Goal: Information Seeking & Learning: Learn about a topic

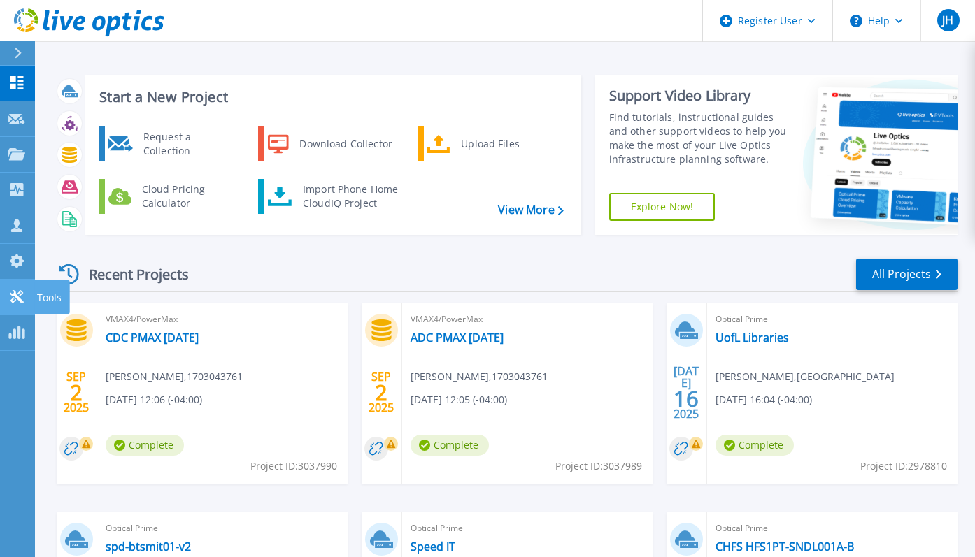
click at [12, 287] on link "Tools Tools" at bounding box center [17, 298] width 35 height 36
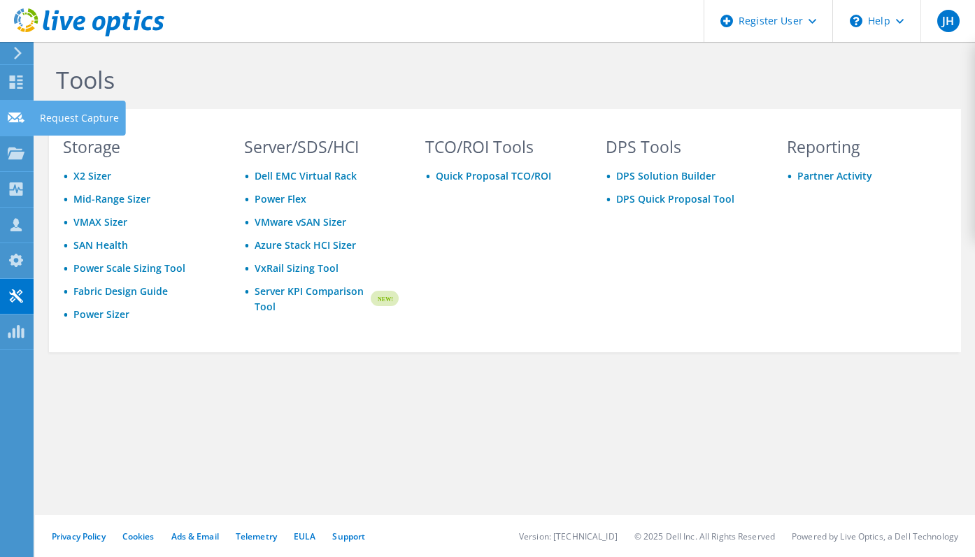
click at [19, 120] on use at bounding box center [16, 117] width 17 height 10
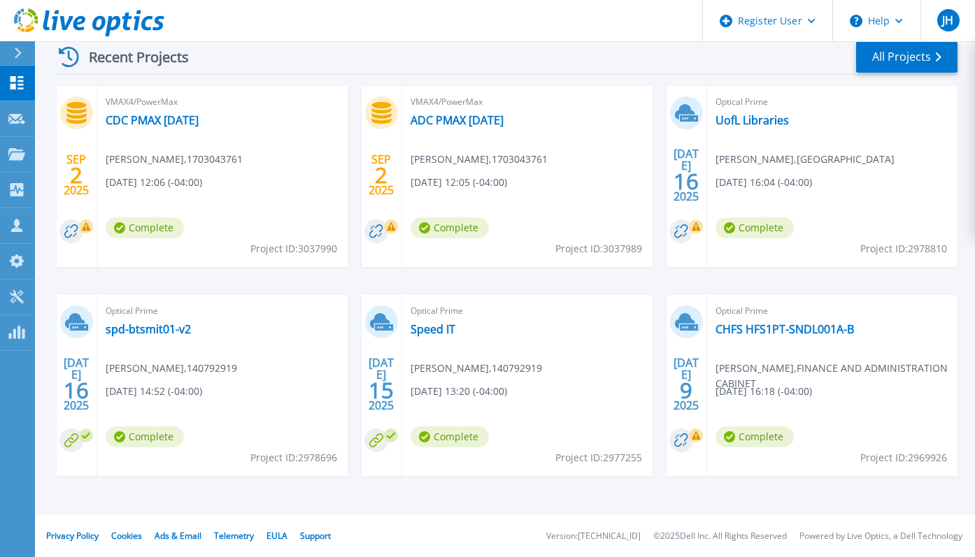
scroll to position [217, 0]
click at [748, 115] on link "UofL Libraries" at bounding box center [751, 120] width 73 height 14
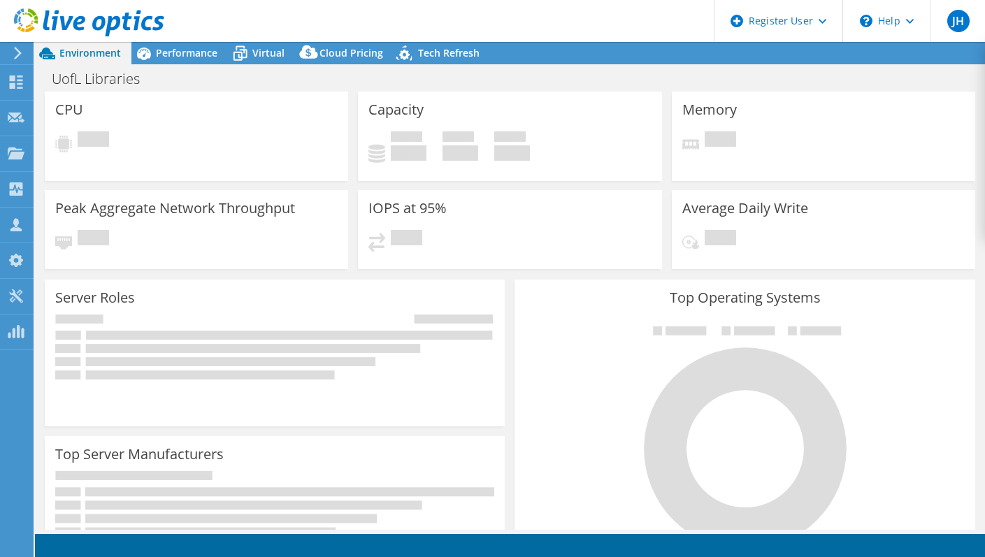
select select "USD"
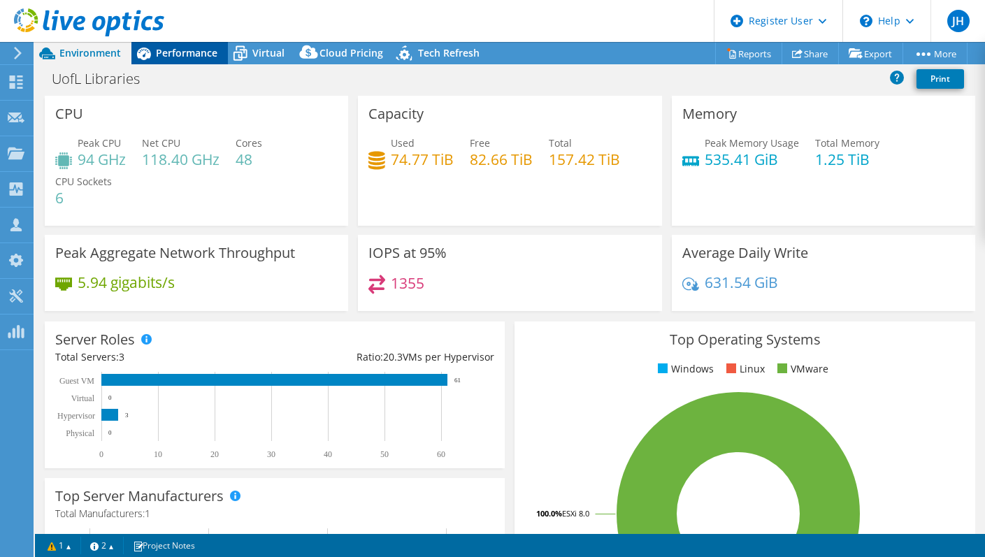
click at [190, 58] on span "Performance" at bounding box center [187, 52] width 62 height 13
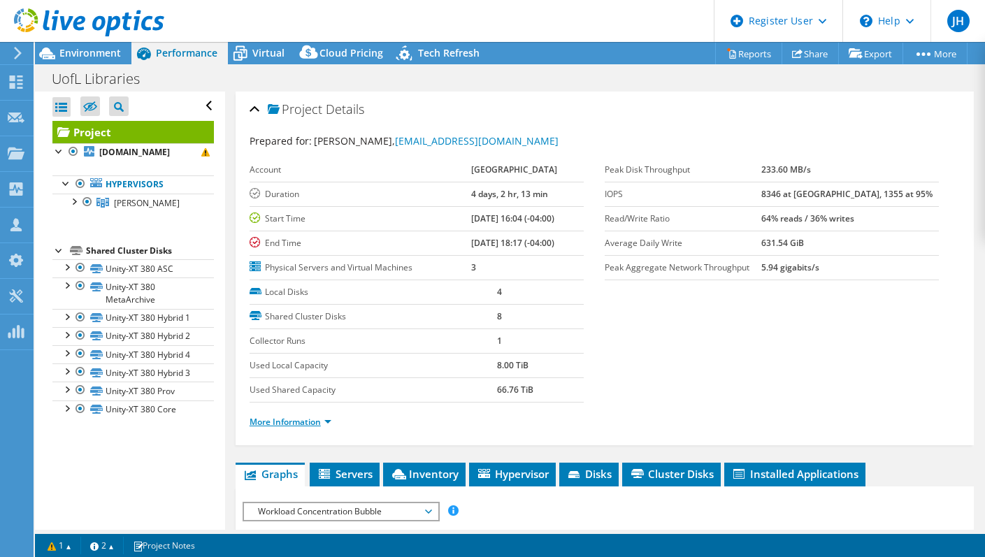
click at [310, 426] on link "More Information" at bounding box center [291, 422] width 82 height 12
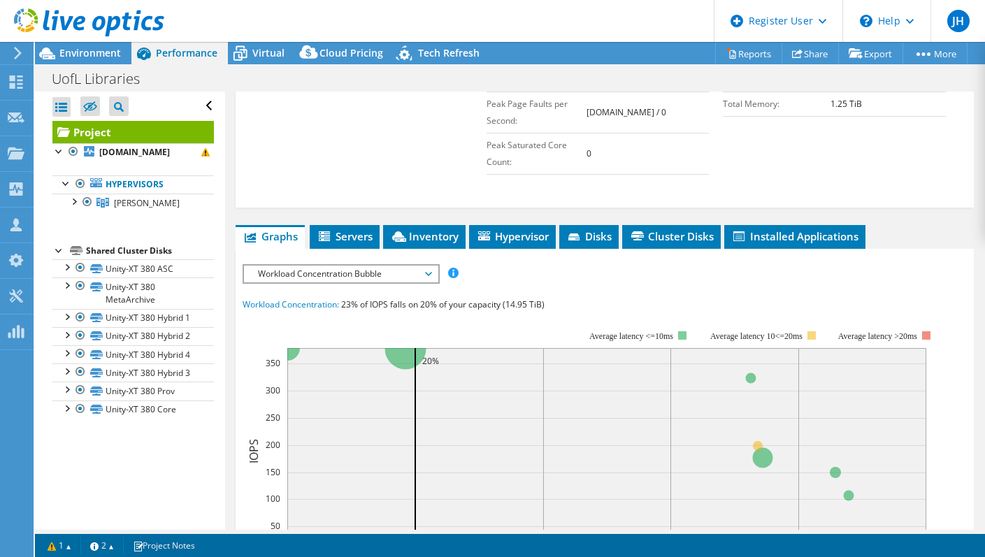
scroll to position [559, 0]
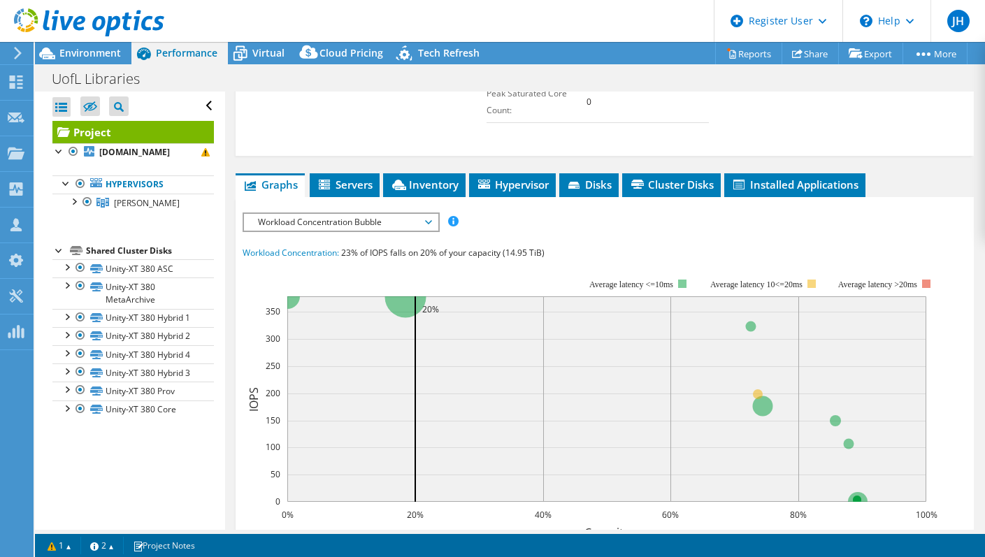
click at [424, 214] on span "Workload Concentration Bubble" at bounding box center [341, 222] width 180 height 17
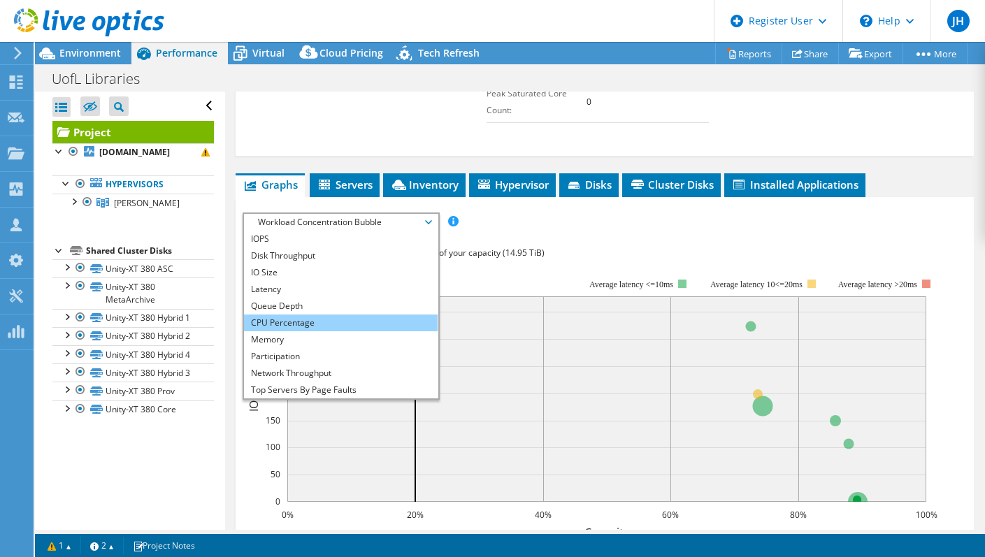
click at [319, 315] on li "CPU Percentage" at bounding box center [341, 323] width 194 height 17
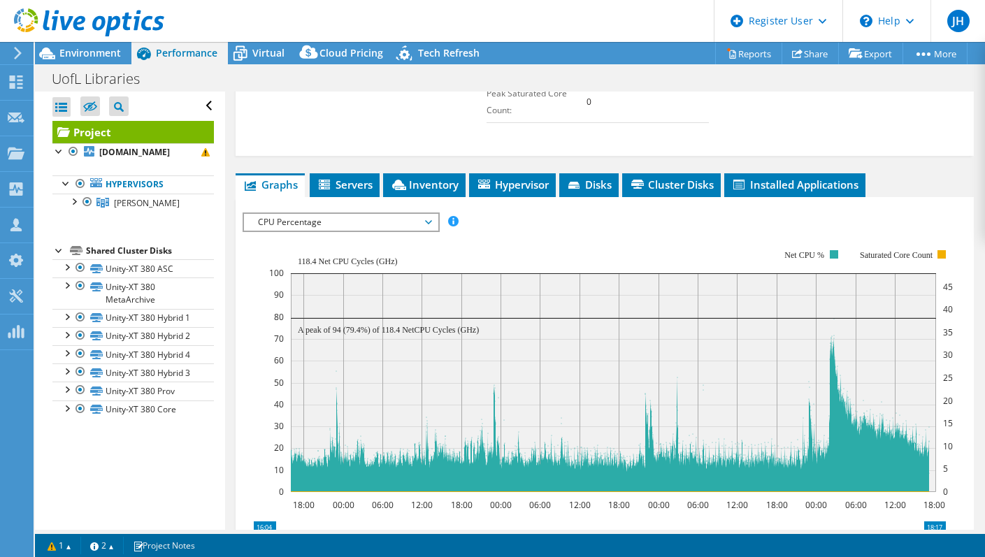
click at [430, 214] on span "CPU Percentage" at bounding box center [341, 222] width 180 height 17
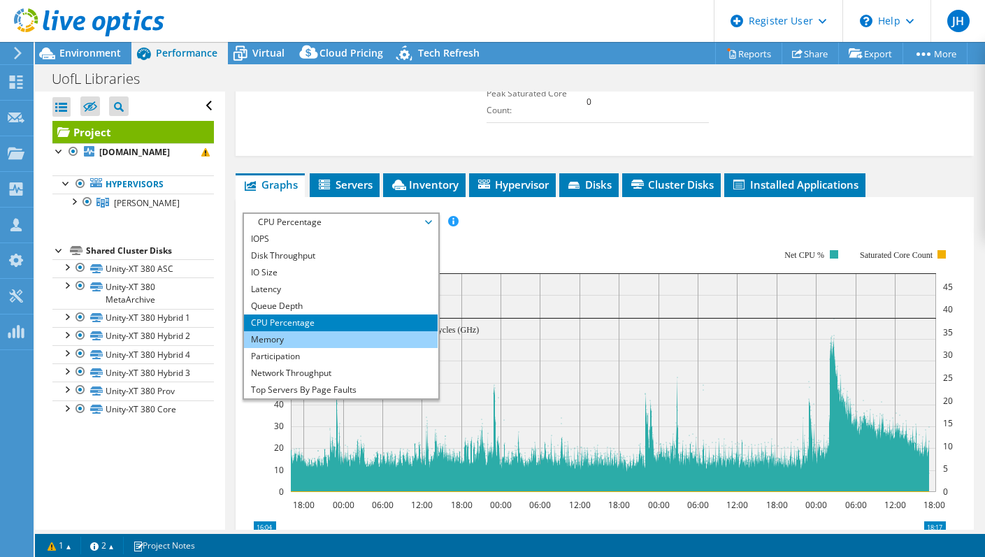
click at [350, 331] on li "Memory" at bounding box center [341, 339] width 194 height 17
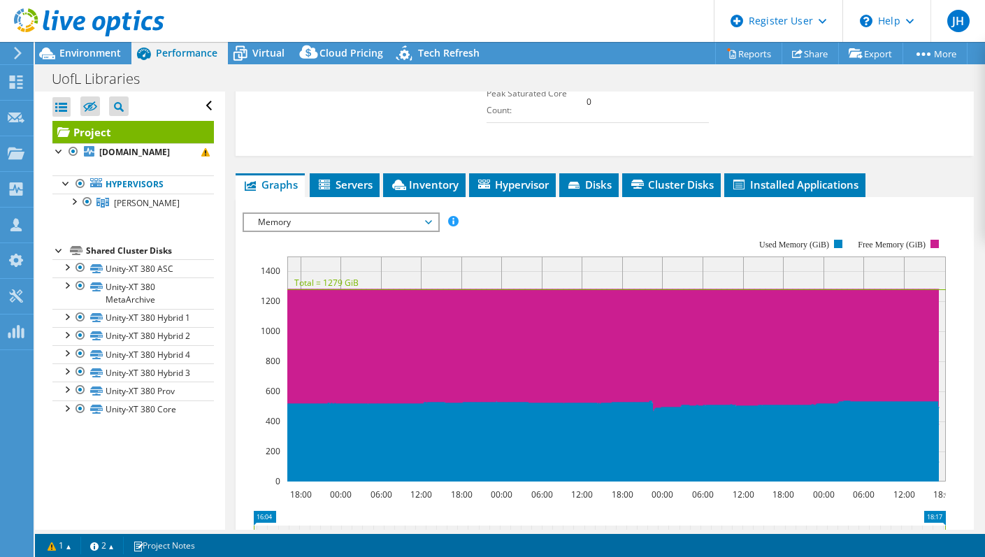
click at [431, 220] on icon at bounding box center [428, 222] width 7 height 4
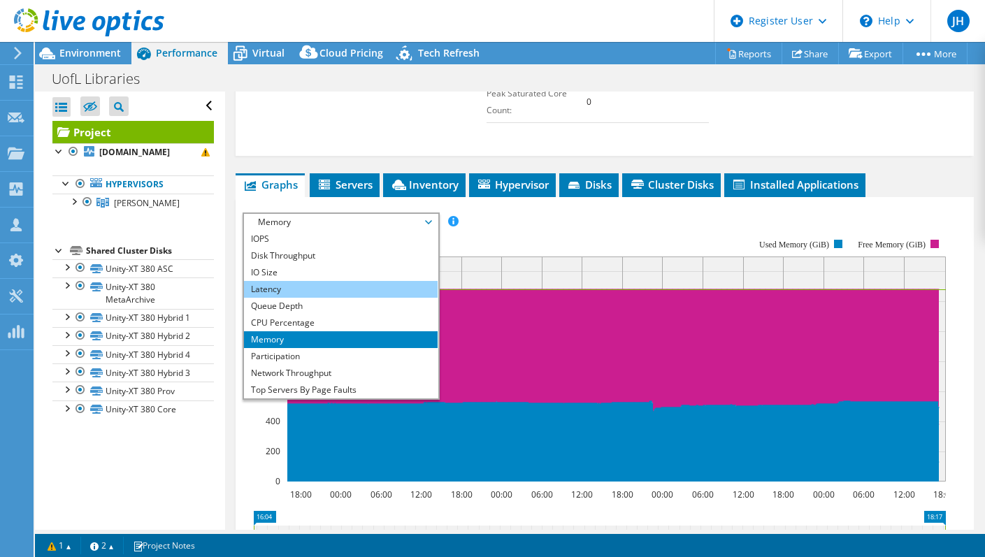
click at [341, 281] on li "Latency" at bounding box center [341, 289] width 194 height 17
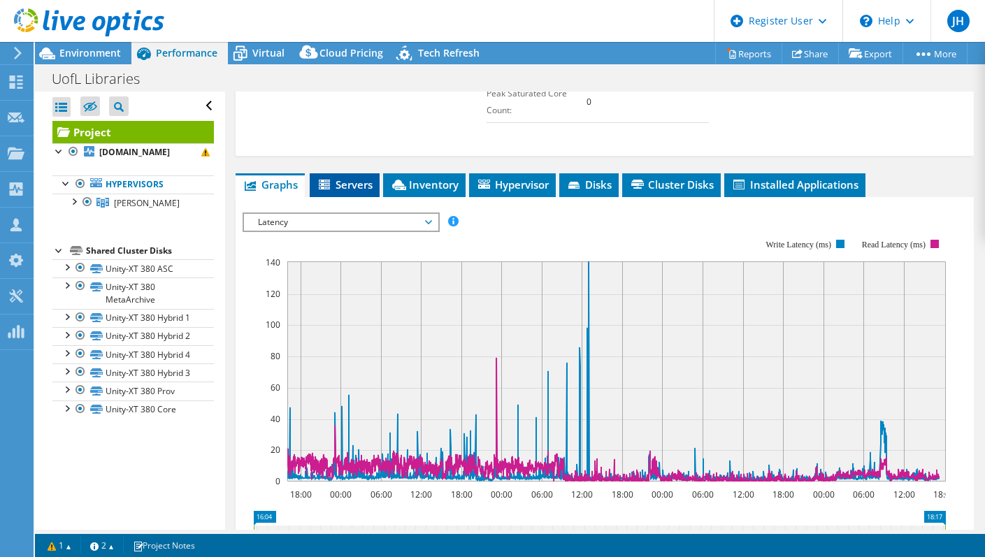
click at [347, 178] on li "Servers" at bounding box center [345, 185] width 70 height 24
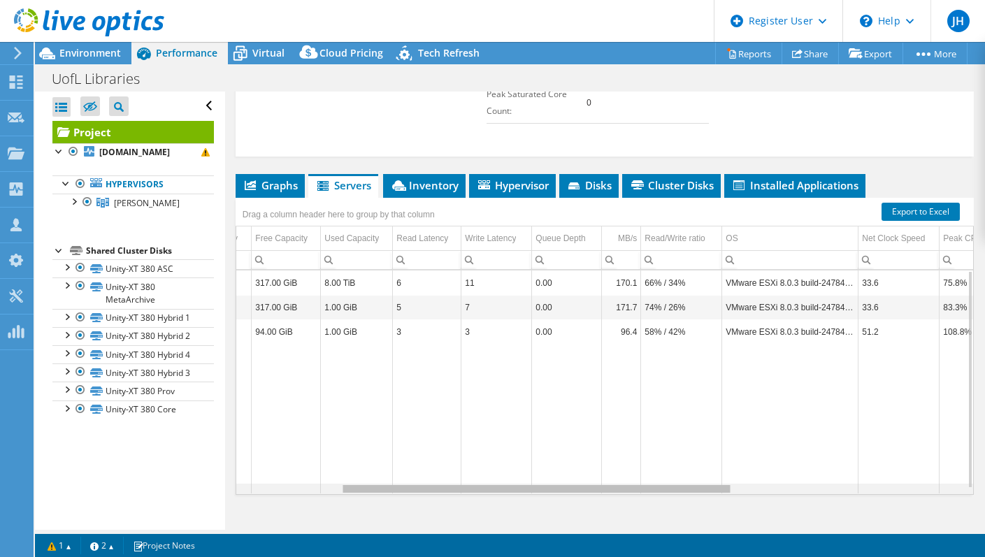
scroll to position [0, 381]
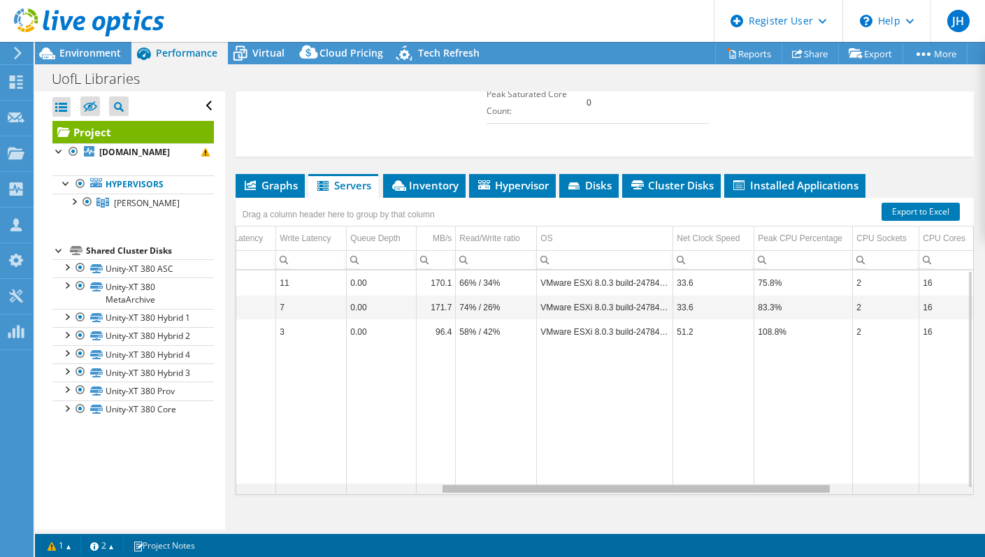
drag, startPoint x: 532, startPoint y: 473, endPoint x: 743, endPoint y: 499, distance: 212.8
click at [743, 499] on body "JH Dell User John Humphries John.Humphries@dell.com Dell My Profile Log Out \n …" at bounding box center [492, 278] width 985 height 557
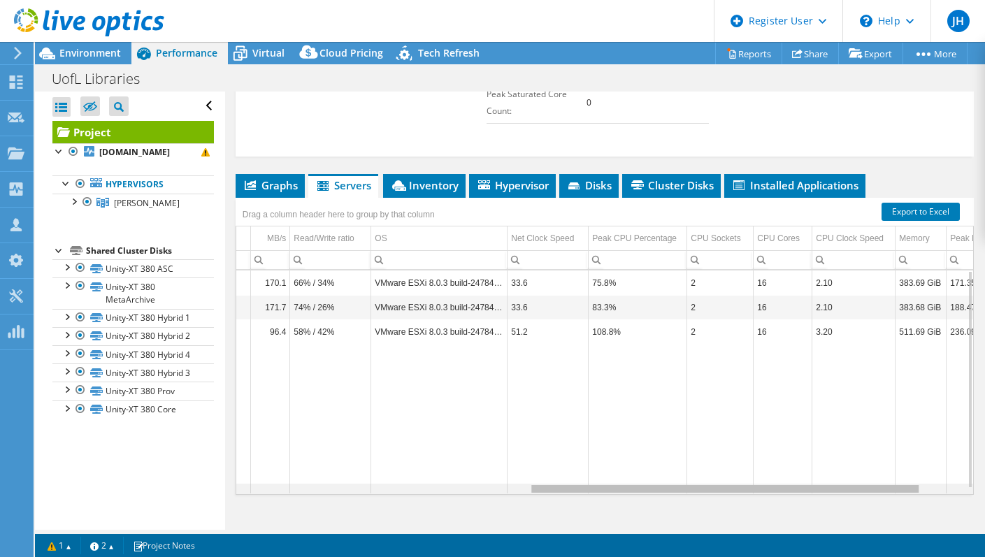
scroll to position [0, 294]
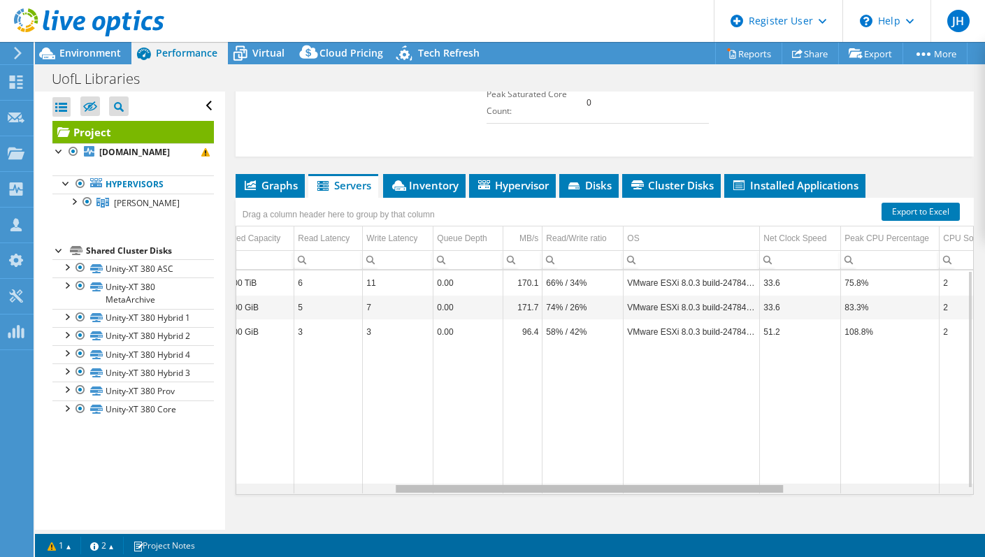
drag, startPoint x: 574, startPoint y: 473, endPoint x: 495, endPoint y: 306, distance: 184.9
click at [566, 482] on body "JH Dell User John Humphries John.Humphries@dell.com Dell My Profile Log Out \n …" at bounding box center [492, 278] width 985 height 557
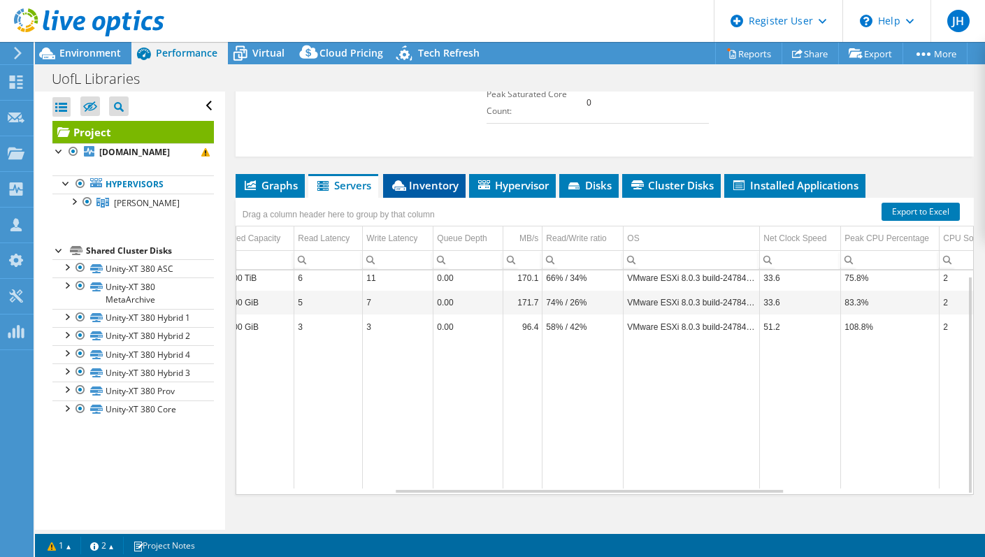
click at [441, 175] on li "Inventory" at bounding box center [424, 186] width 83 height 24
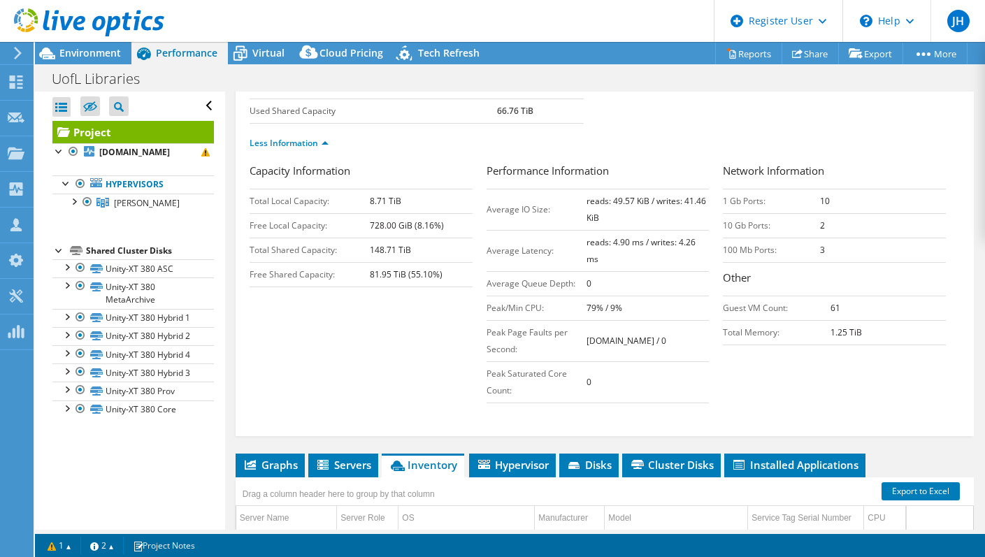
scroll to position [0, 0]
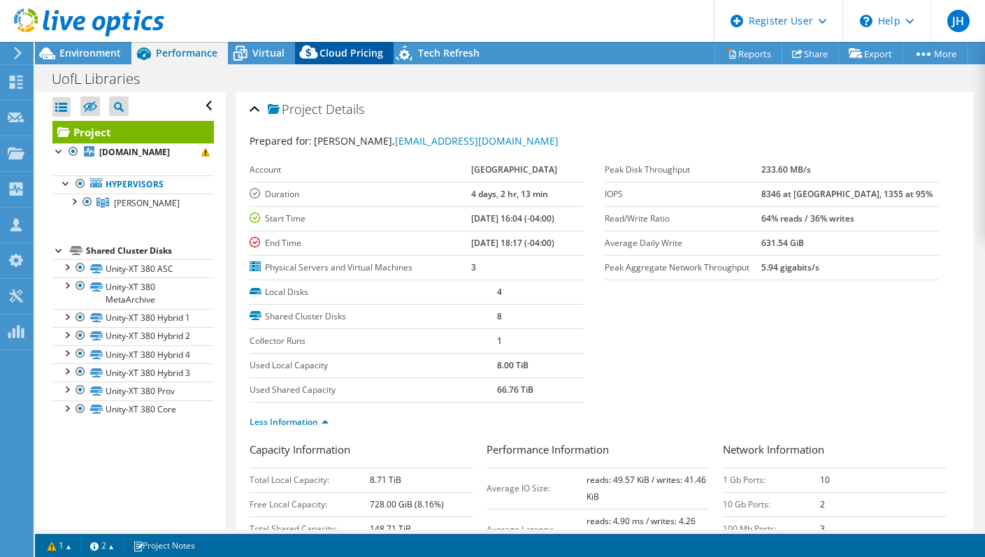
click at [351, 55] on span "Cloud Pricing" at bounding box center [352, 52] width 64 height 13
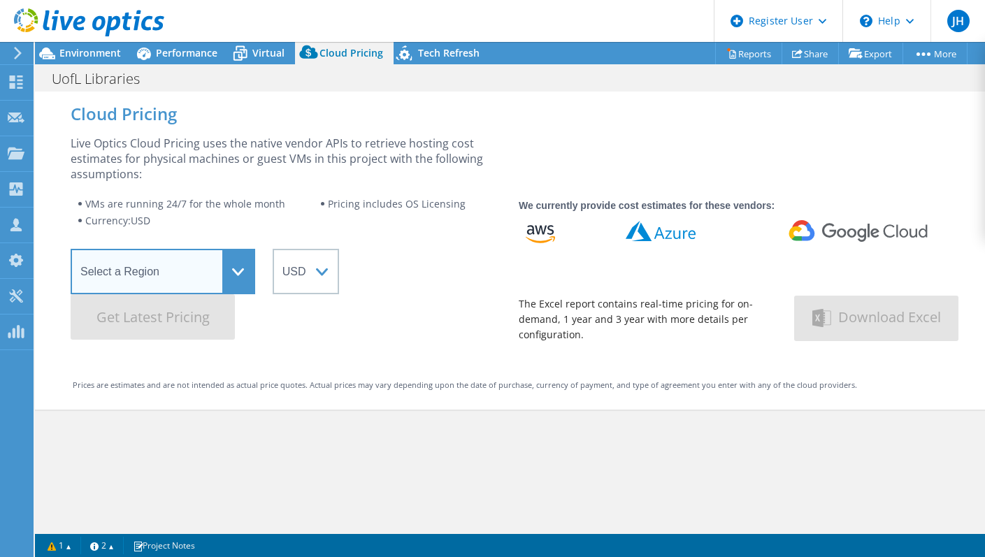
click at [239, 271] on select "Select a Region Asia Pacific (Hong Kong) Asia Pacific (Mumbai) Asia Pacific (Se…" at bounding box center [163, 271] width 185 height 45
select select "USEast"
click at [71, 249] on select "Select a Region Asia Pacific (Hong Kong) Asia Pacific (Mumbai) Asia Pacific (Se…" at bounding box center [163, 271] width 185 height 45
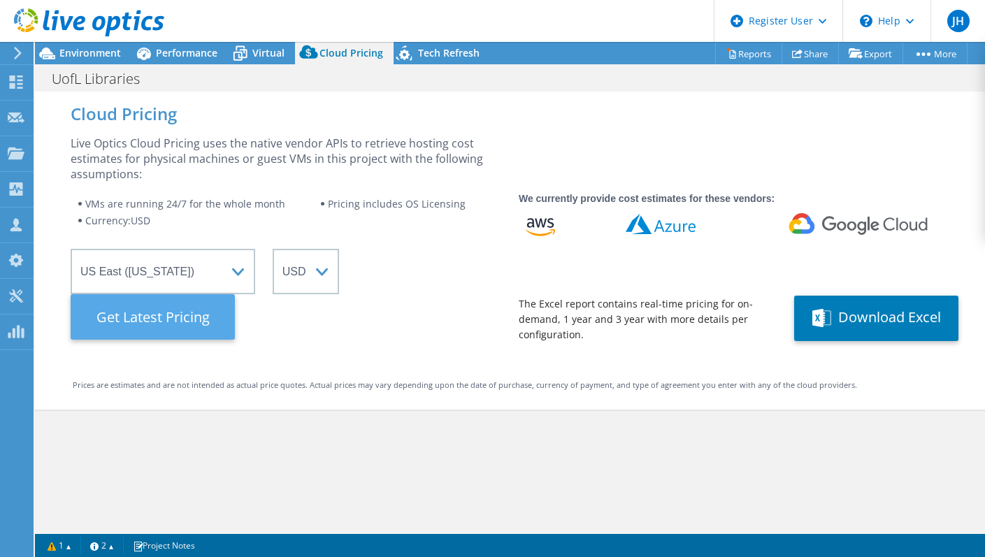
click at [144, 332] on Latest "Get Latest Pricing" at bounding box center [153, 316] width 164 height 45
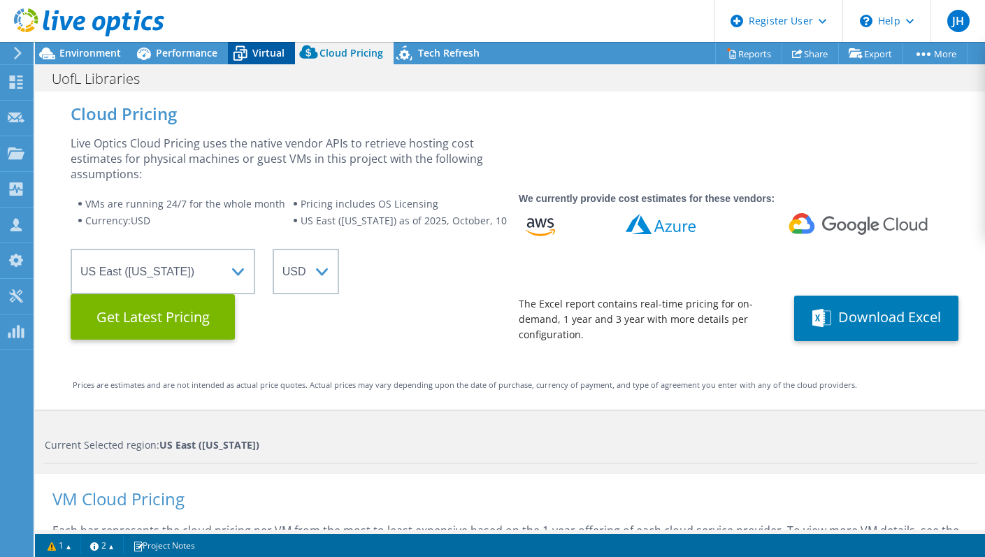
click at [263, 58] on span "Virtual" at bounding box center [268, 52] width 32 height 13
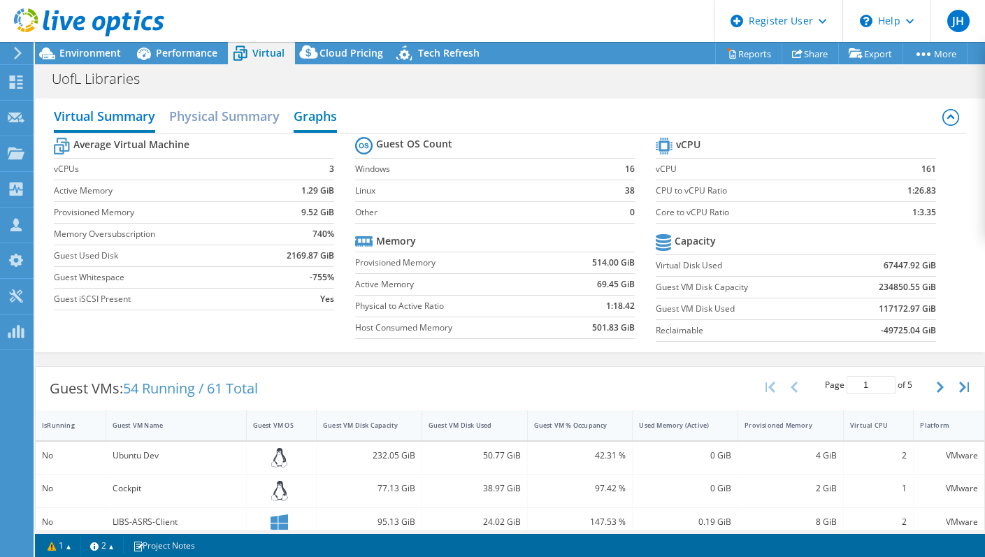
click at [324, 117] on h2 "Graphs" at bounding box center [315, 117] width 43 height 31
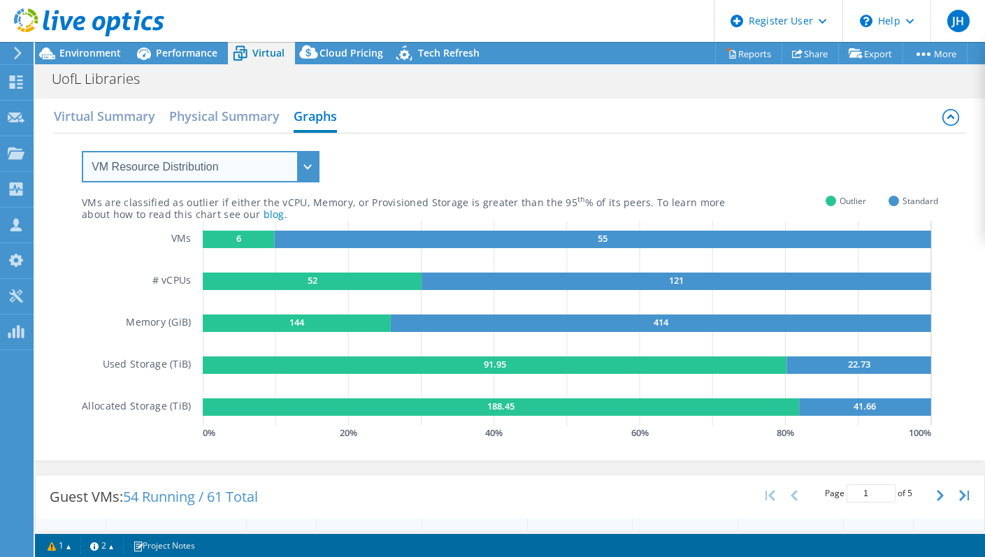
click at [308, 168] on select "VM Resource Distribution Provisioning Contrast Over Provisioning" at bounding box center [201, 166] width 238 height 31
select select "Over Provisioning"
click at [82, 151] on select "VM Resource Distribution Provisioning Contrast Over Provisioning" at bounding box center [201, 166] width 238 height 31
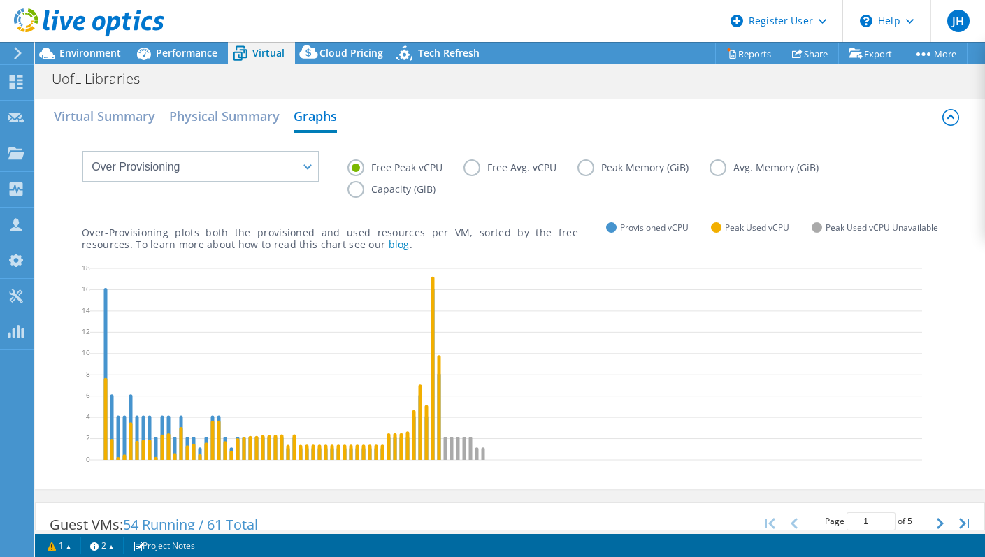
click at [469, 163] on label "Free Avg. vCPU" at bounding box center [521, 167] width 114 height 17
click at [0, 0] on input "Free Avg. vCPU" at bounding box center [0, 0] width 0 height 0
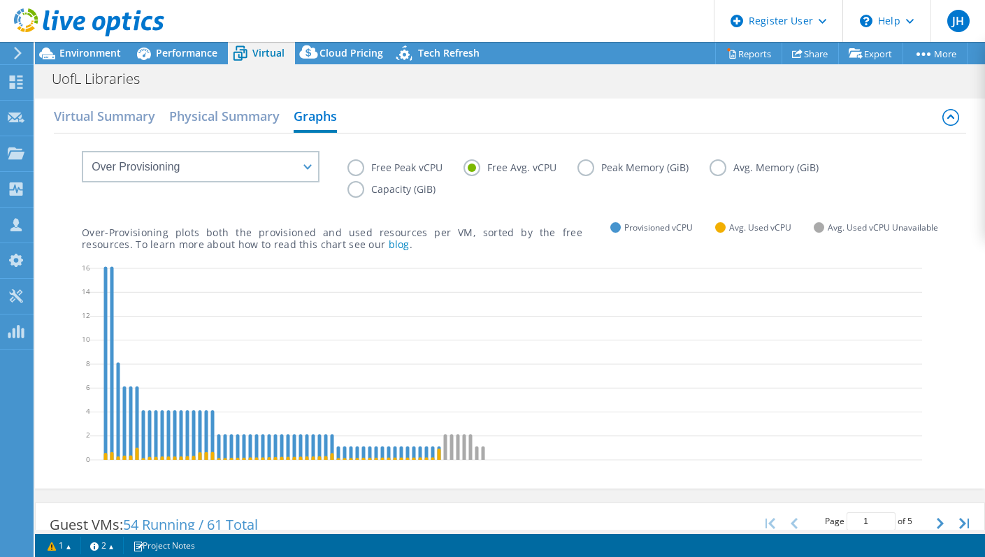
click at [716, 169] on label "Avg. Memory (GiB)" at bounding box center [775, 167] width 130 height 17
click at [0, 0] on input "Avg. Memory (GiB)" at bounding box center [0, 0] width 0 height 0
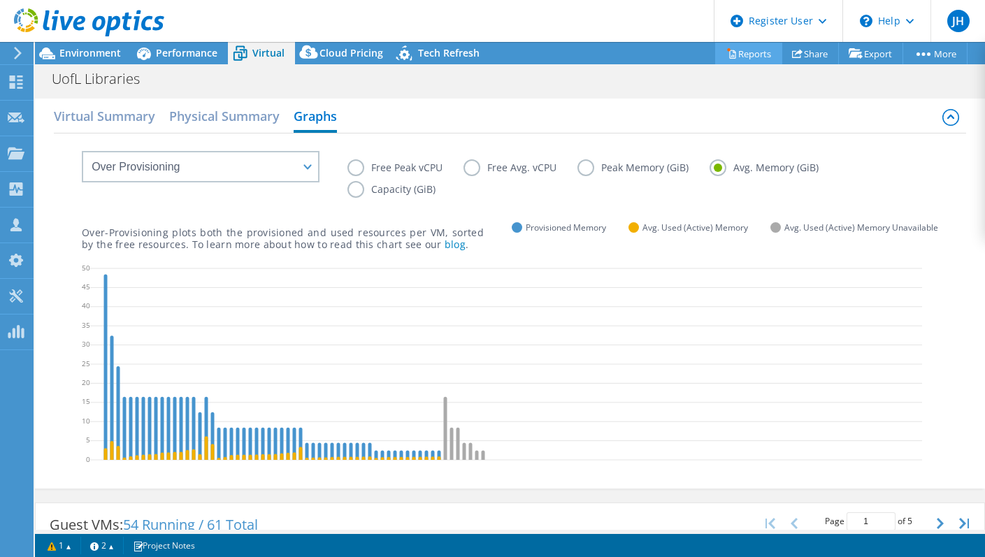
click at [749, 57] on link "Reports" at bounding box center [748, 54] width 67 height 22
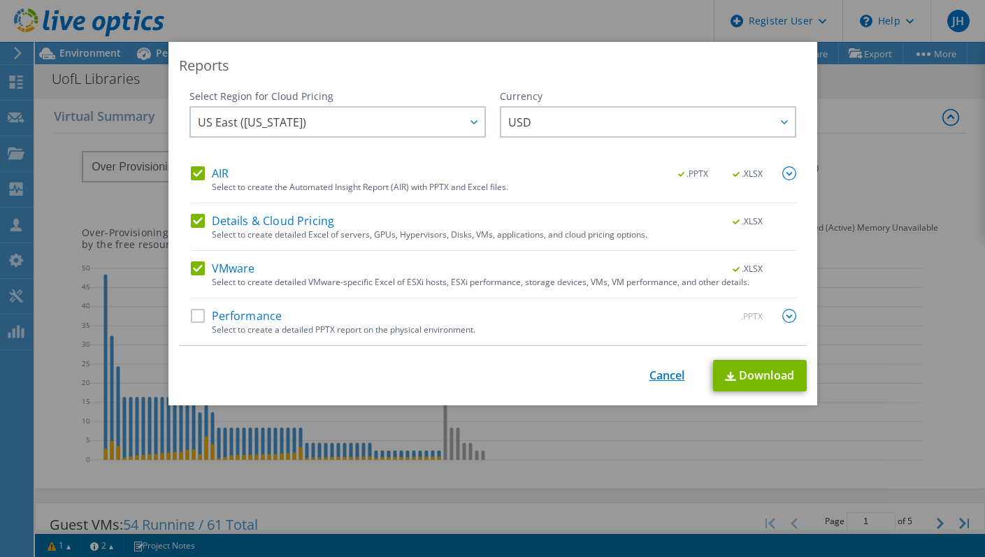
click at [650, 375] on link "Cancel" at bounding box center [668, 375] width 36 height 13
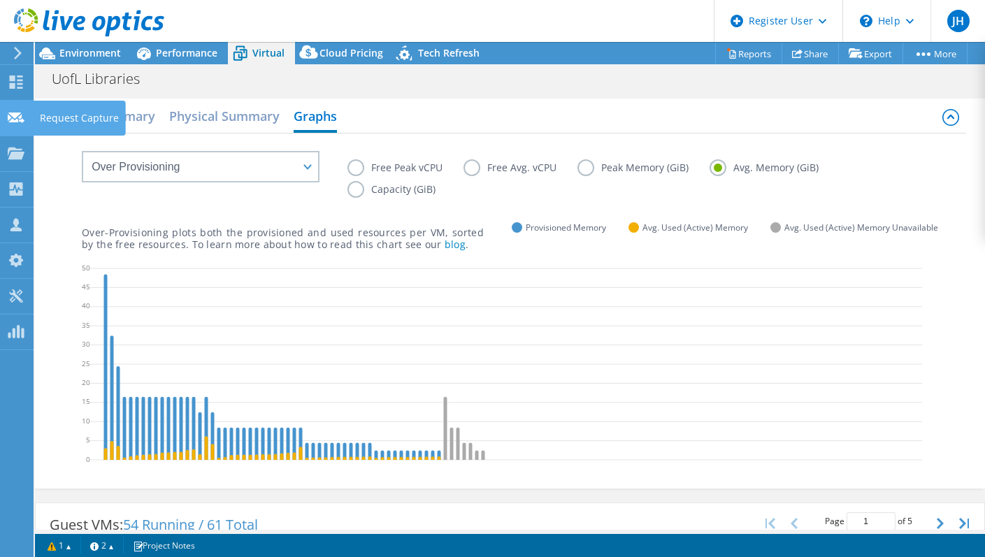
click at [16, 124] on icon at bounding box center [16, 117] width 17 height 13
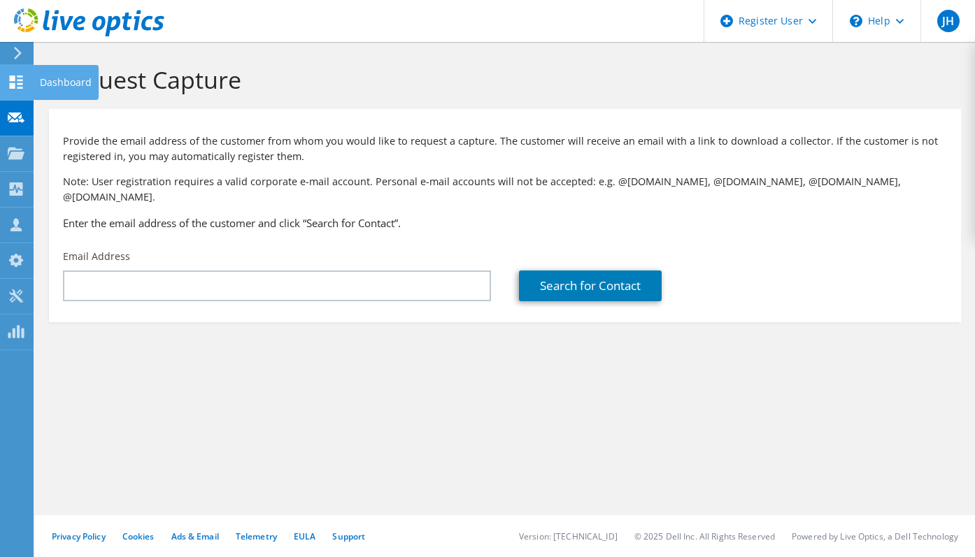
click at [15, 86] on icon at bounding box center [16, 82] width 17 height 13
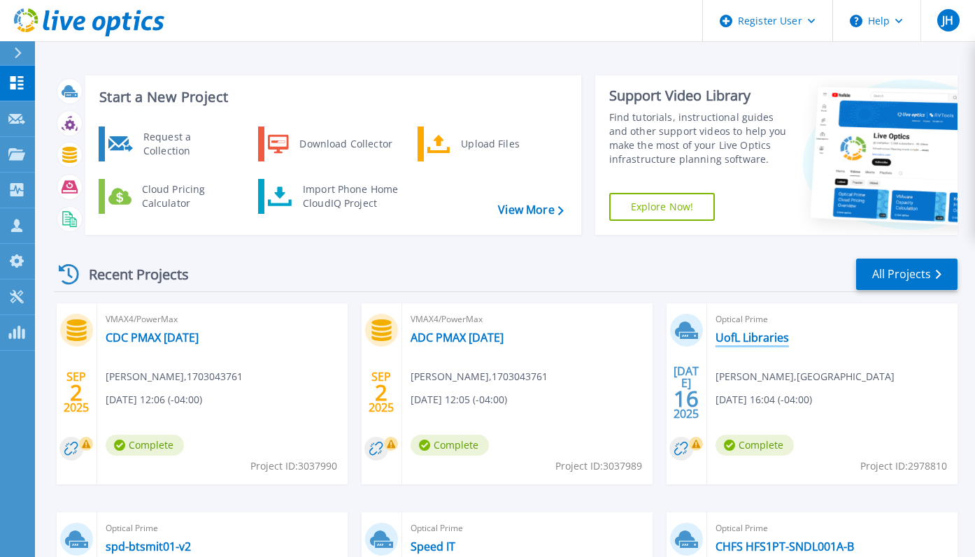
click at [764, 341] on link "UofL Libraries" at bounding box center [751, 338] width 73 height 14
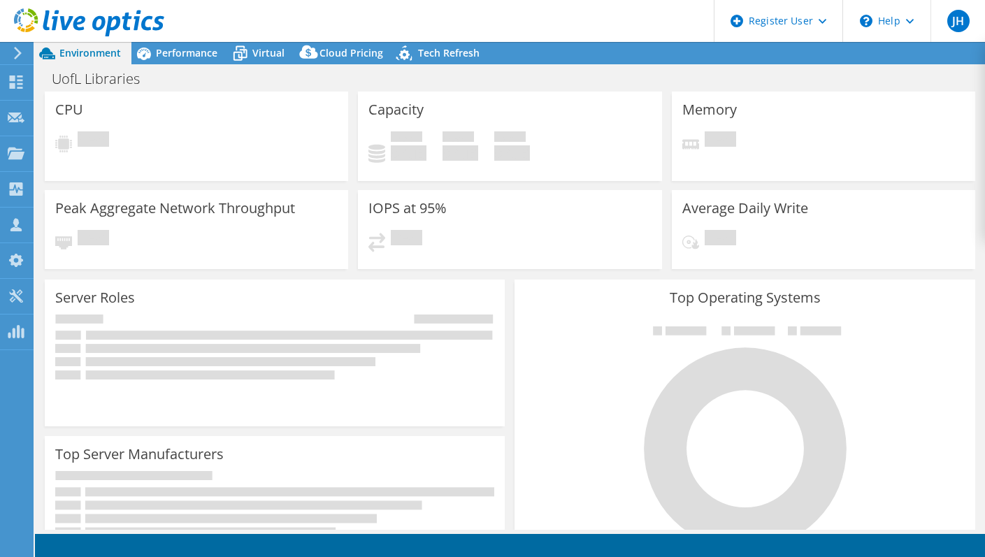
select select "USEast"
select select "USD"
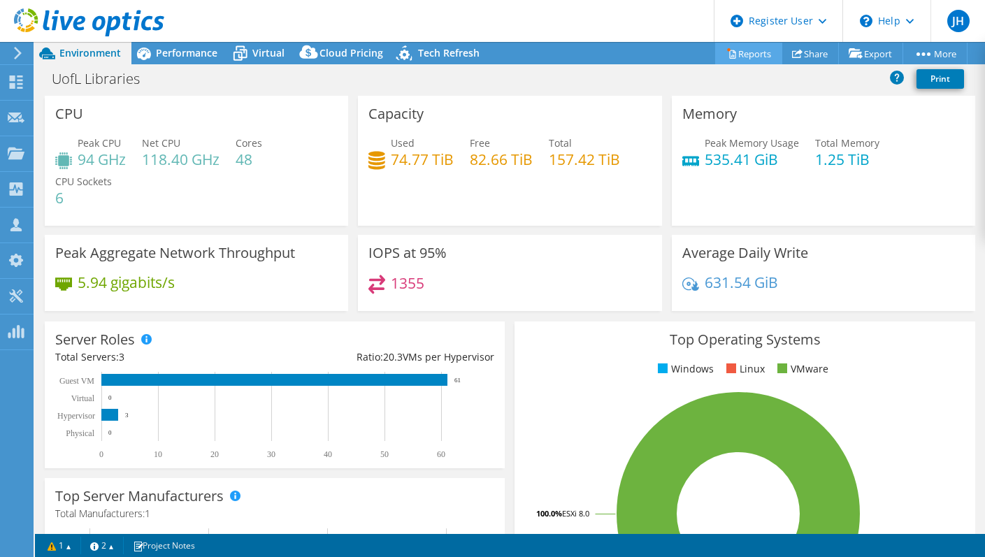
click at [724, 47] on link "Reports" at bounding box center [748, 54] width 67 height 22
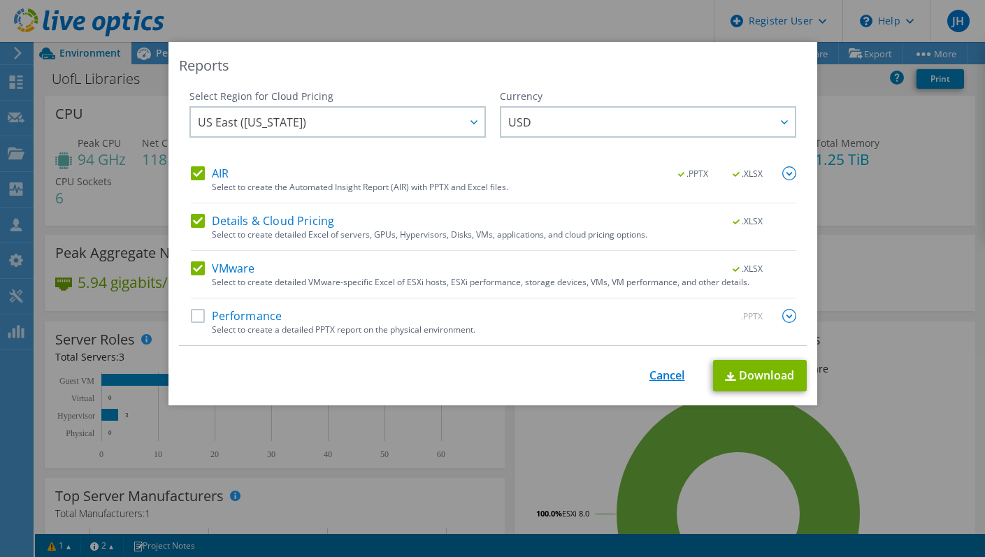
click at [659, 375] on link "Cancel" at bounding box center [668, 375] width 36 height 13
